Goal: Complete application form: Complete application form

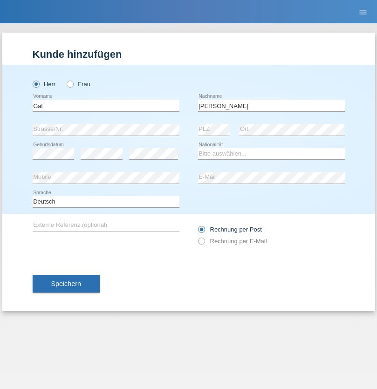
type input "[PERSON_NAME]"
select select "RO"
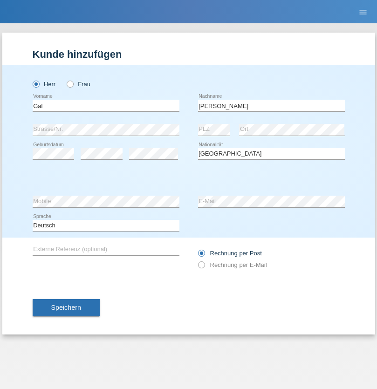
select select "C"
select select "23"
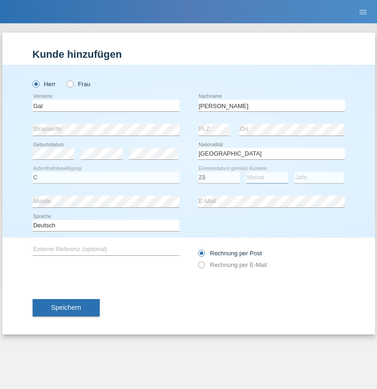
select select "07"
select select "2021"
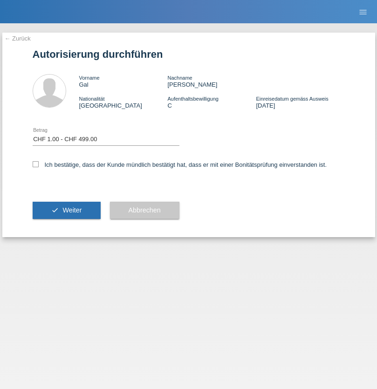
select select "1"
checkbox input "true"
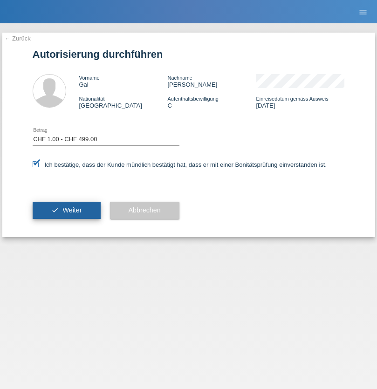
click at [66, 210] on span "Weiter" at bounding box center [71, 210] width 19 height 7
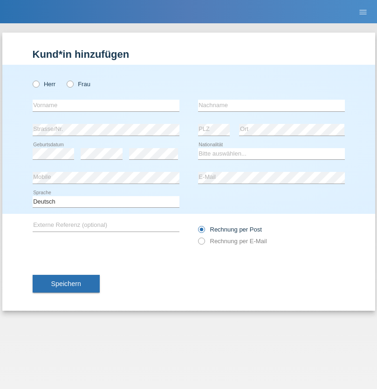
radio input "true"
click at [106, 105] on input "text" at bounding box center [106, 106] width 147 height 12
type input "Rolf"
click at [271, 105] on input "text" at bounding box center [271, 106] width 147 height 12
type input "Schuster"
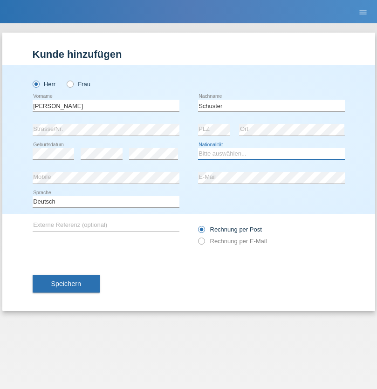
select select "CH"
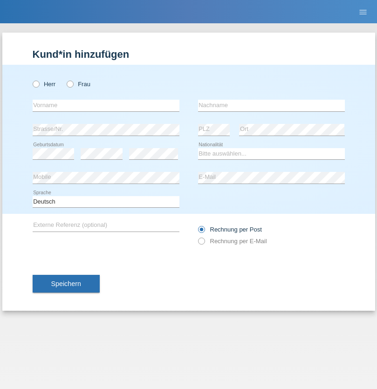
radio input "true"
click at [106, 105] on input "text" at bounding box center [106, 106] width 147 height 12
type input "[PERSON_NAME]"
click at [271, 105] on input "text" at bounding box center [271, 106] width 147 height 12
type input "Regazzi"
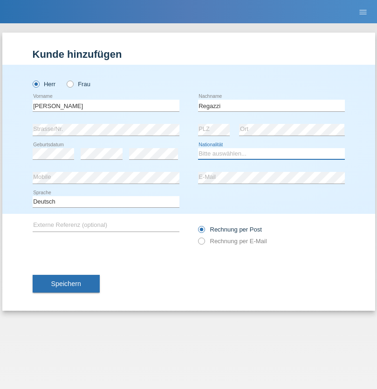
select select "CH"
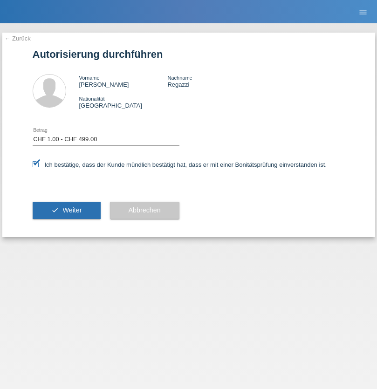
select select "1"
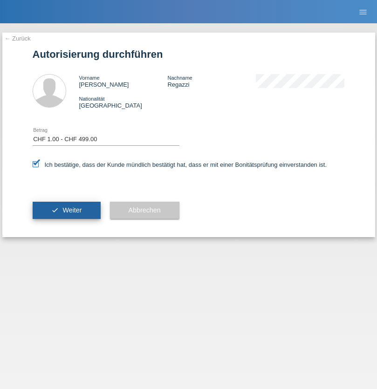
click at [66, 210] on span "Weiter" at bounding box center [71, 210] width 19 height 7
